Goal: Navigation & Orientation: Find specific page/section

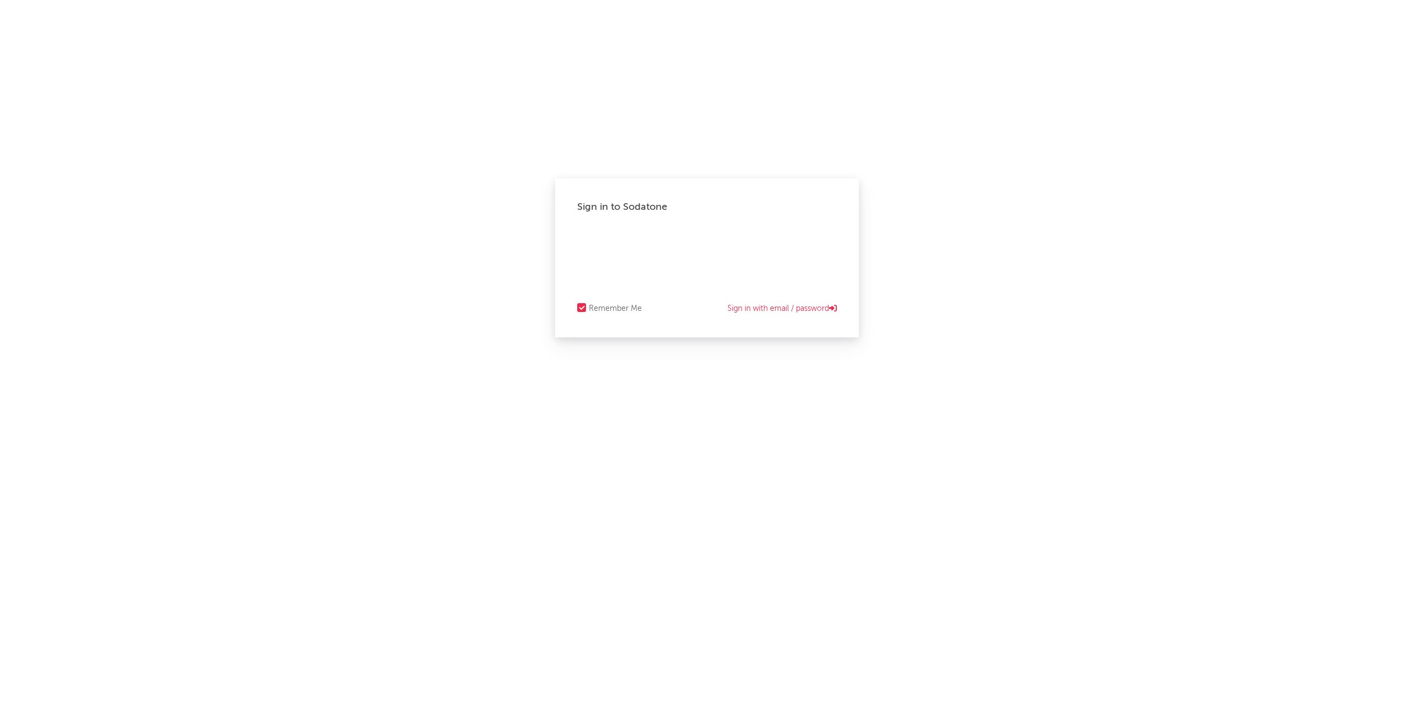
select select "tech"
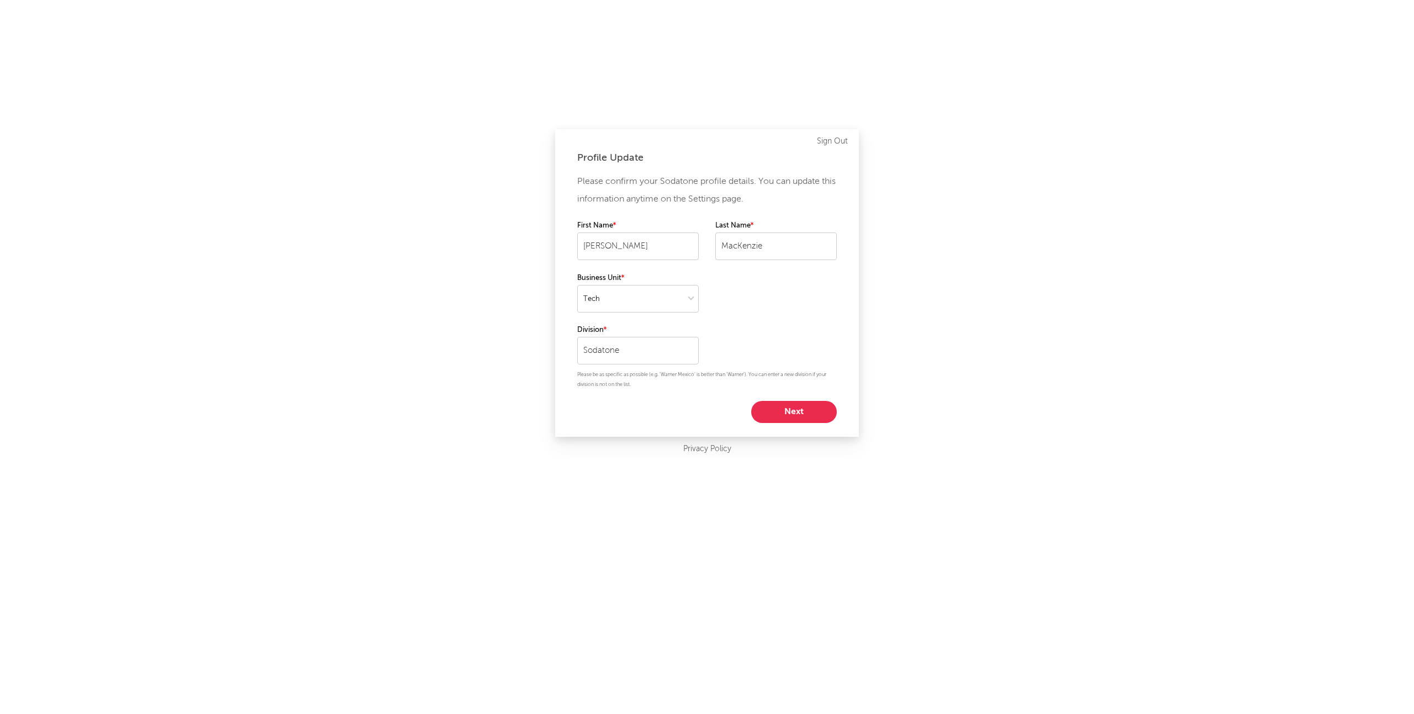
click at [805, 407] on button "Next" at bounding box center [794, 412] width 86 height 22
select select "other"
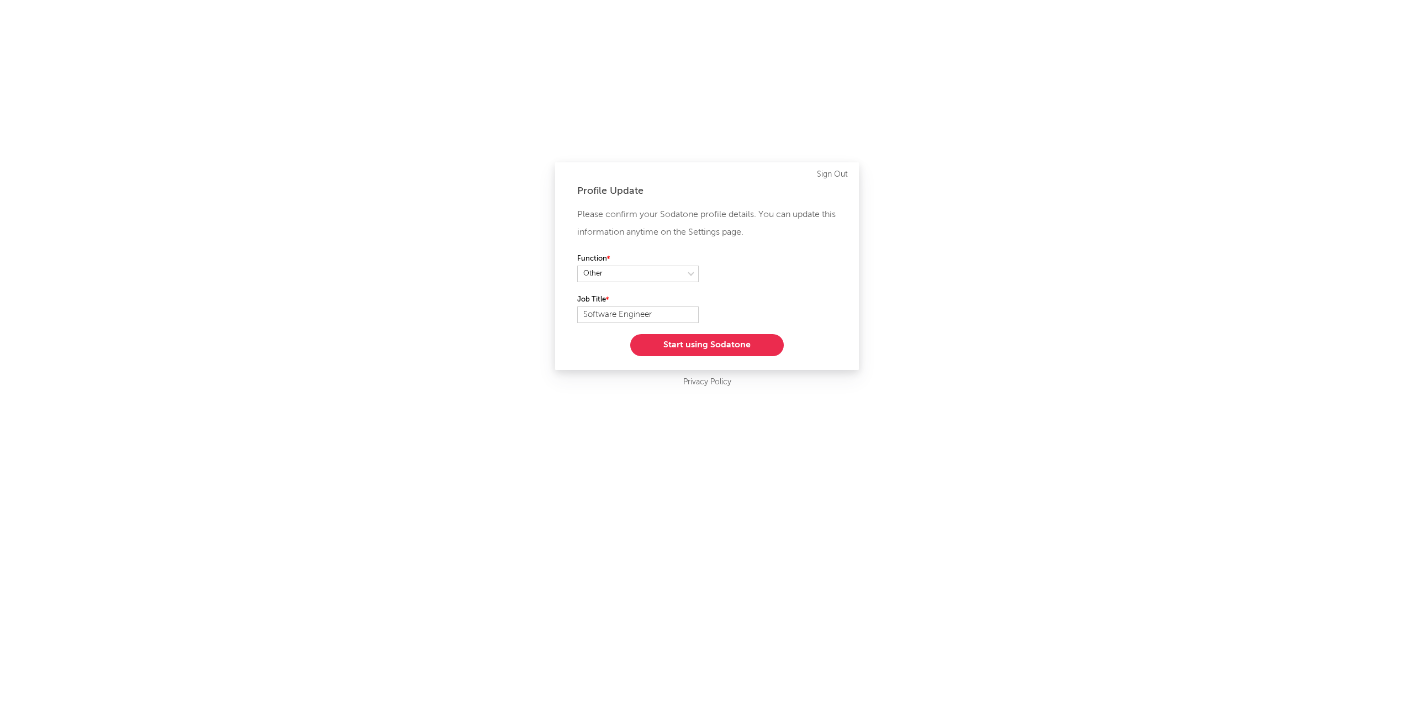
click at [695, 342] on button "Start using Sodatone" at bounding box center [707, 345] width 154 height 22
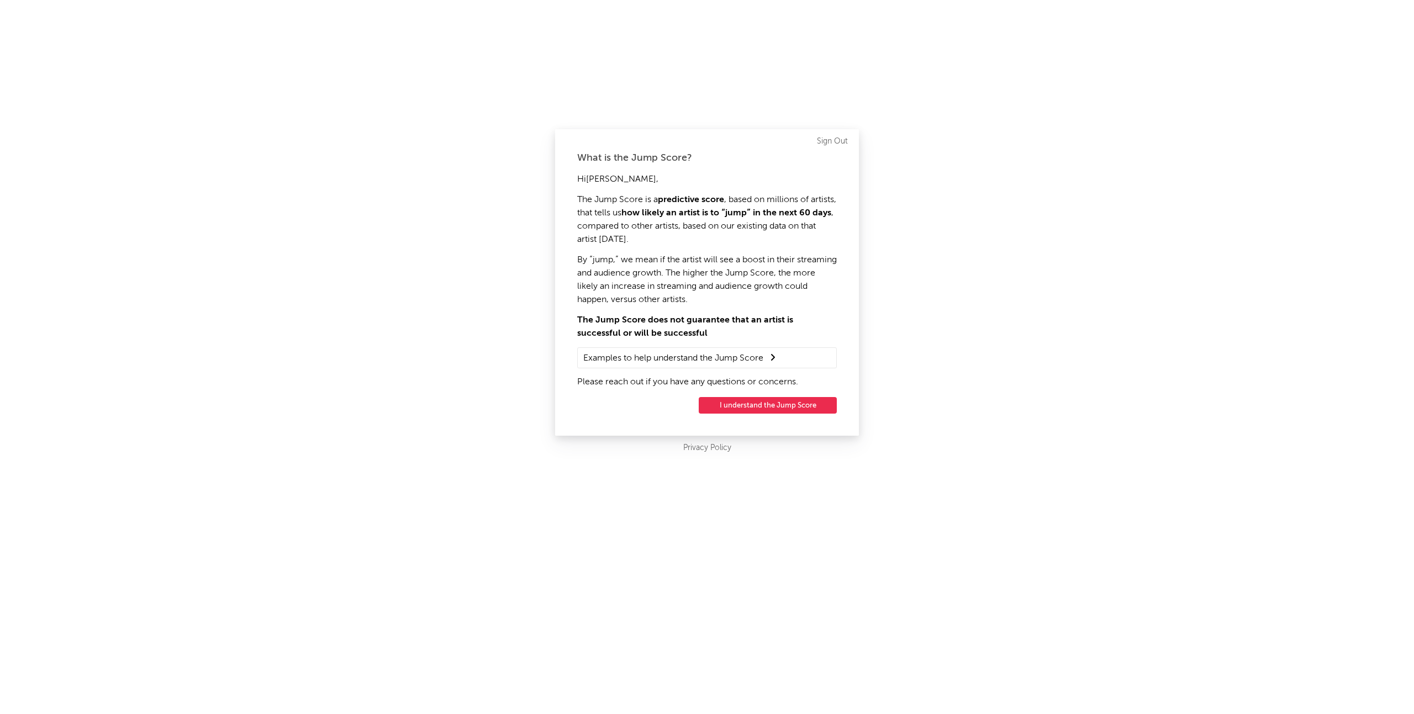
click at [734, 407] on button "I understand the Jump Score" at bounding box center [768, 405] width 138 height 17
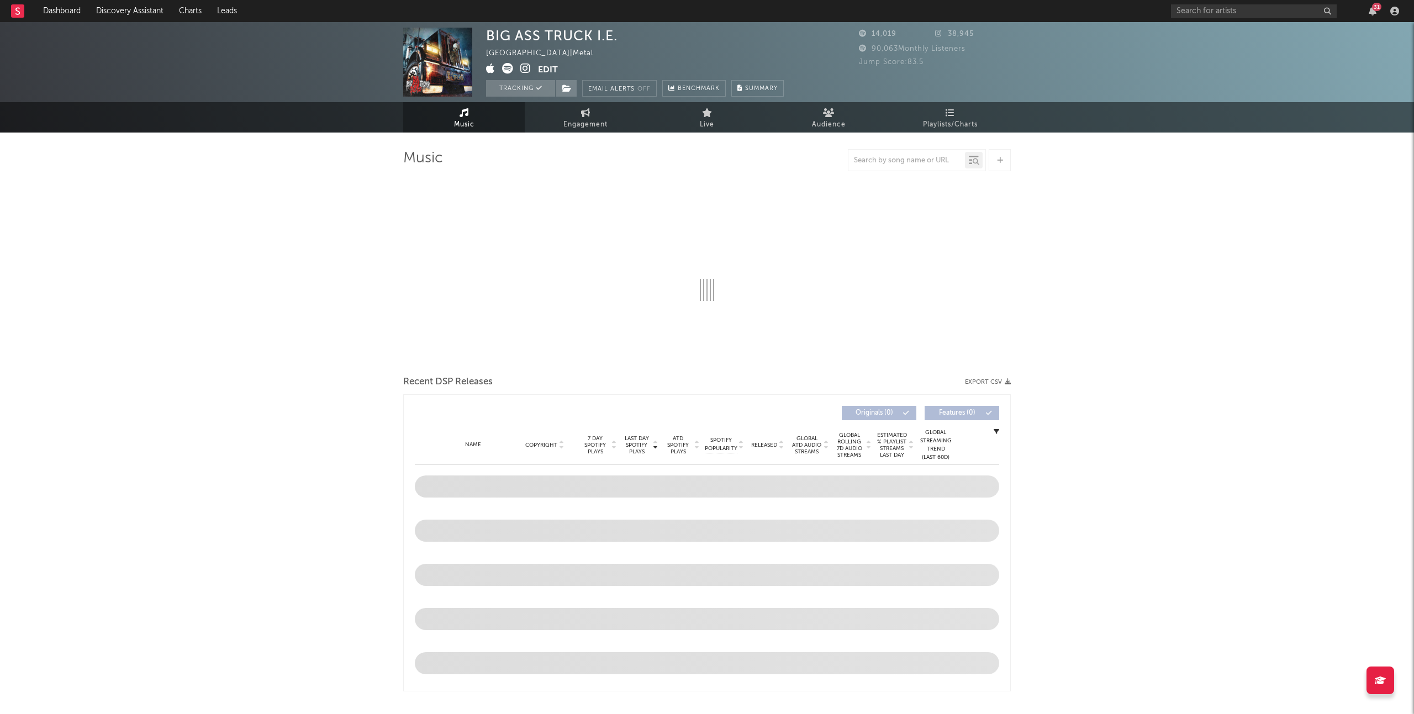
select select "6m"
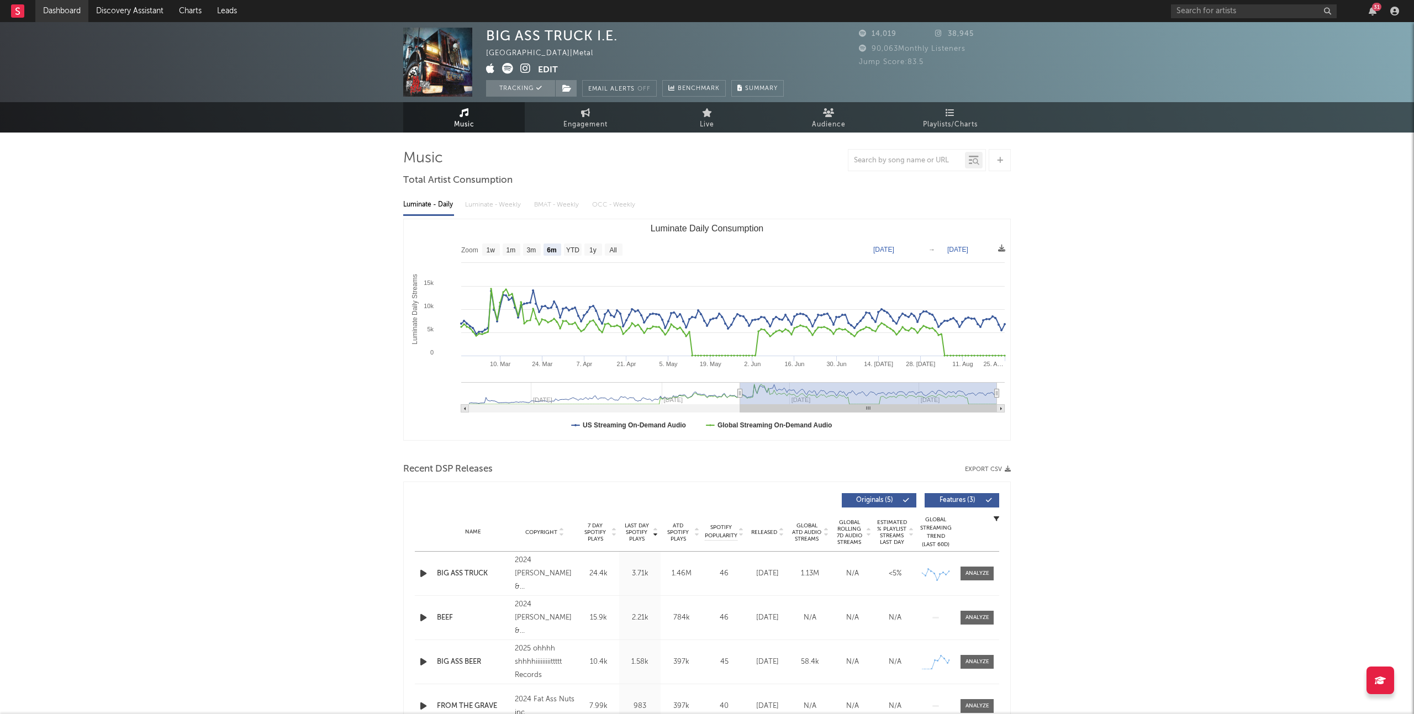
click at [68, 18] on link "Dashboard" at bounding box center [61, 11] width 53 height 22
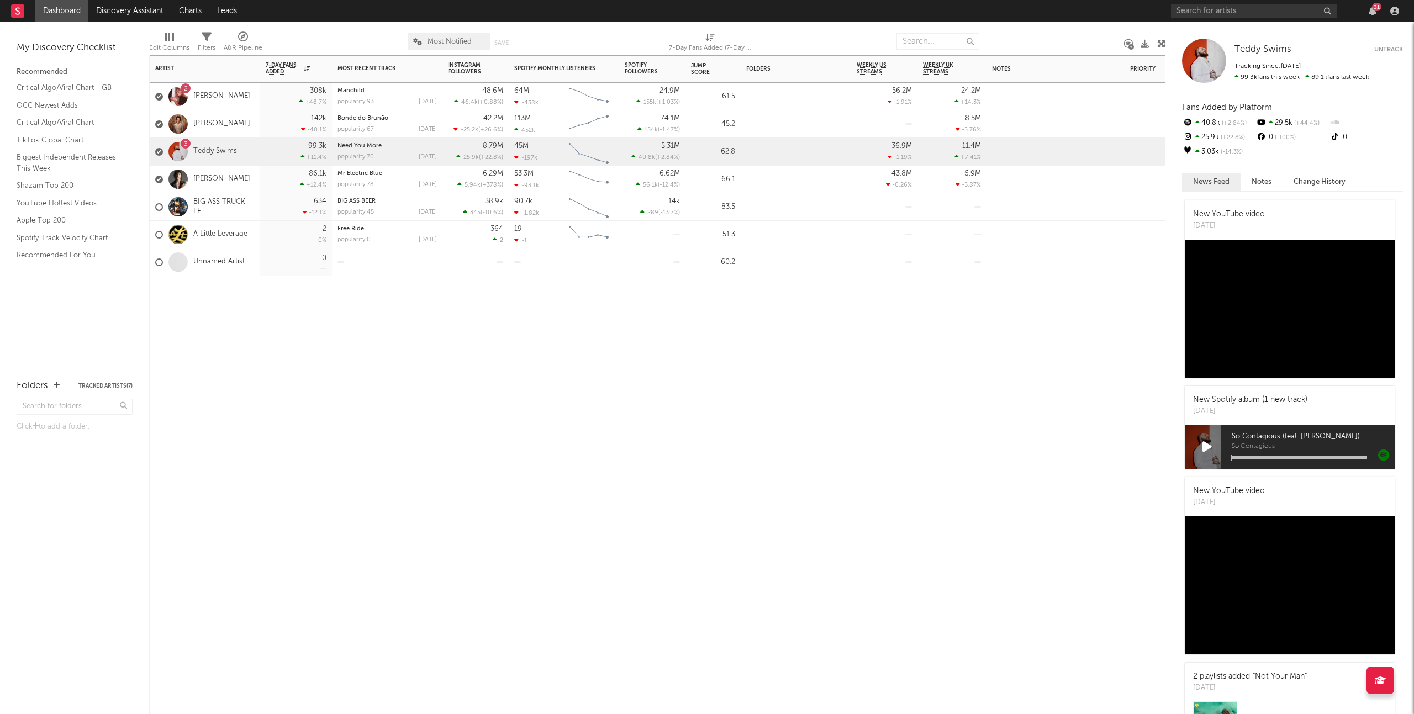
click at [279, 263] on div "0" at bounding box center [296, 262] width 61 height 27
